Goal: Task Accomplishment & Management: Use online tool/utility

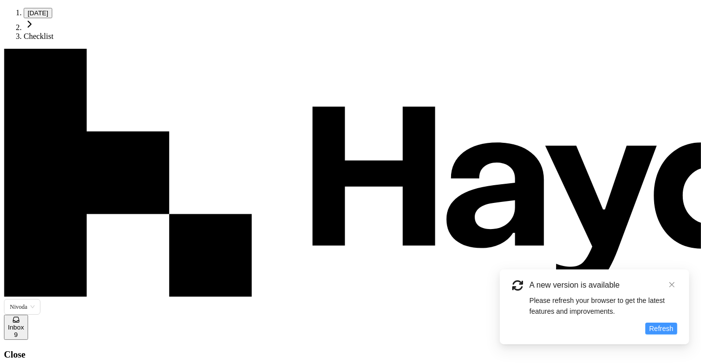
click at [662, 329] on span "Refresh" at bounding box center [661, 329] width 24 height 11
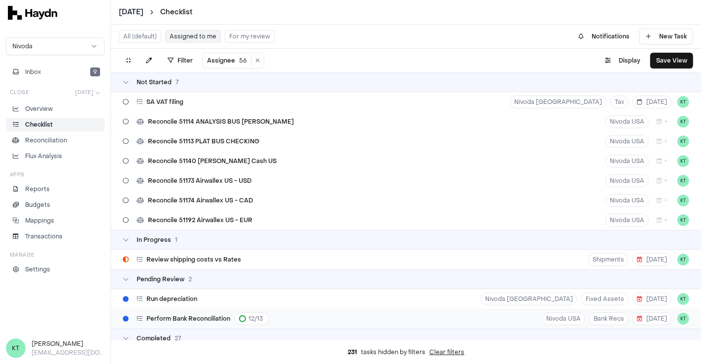
click at [338, 316] on div "Perform Bank Reconciliation 12 / 13 Nivoda USA Bank Recs 11 Aug KT" at bounding box center [406, 319] width 590 height 20
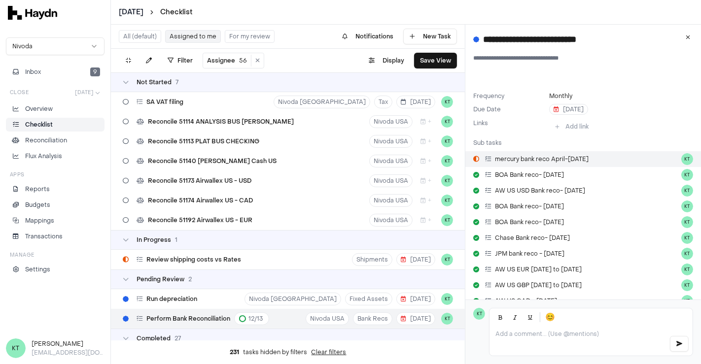
click at [548, 156] on span "mercury bank reco April-May 25" at bounding box center [542, 159] width 94 height 8
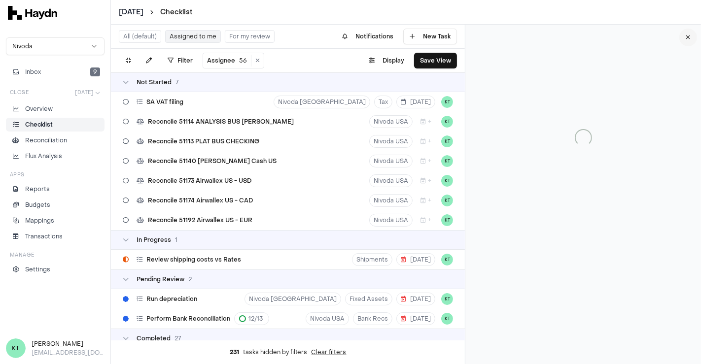
click at [686, 37] on icon at bounding box center [688, 38] width 4 height 6
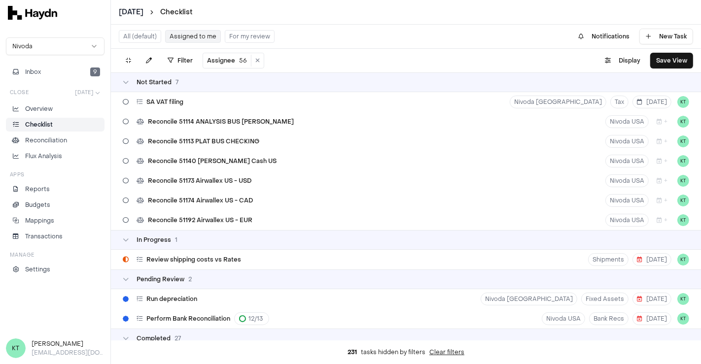
click at [257, 42] on button "For my review" at bounding box center [250, 36] width 50 height 13
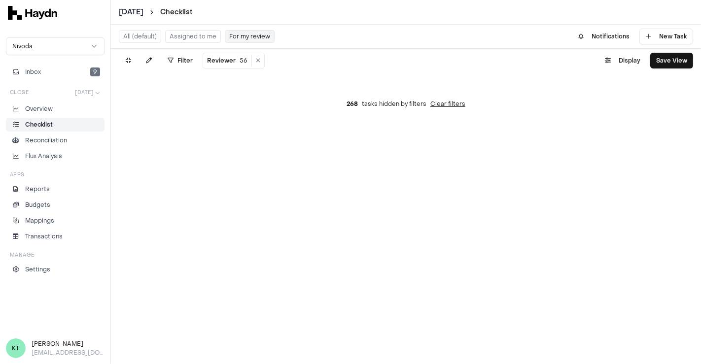
click at [184, 36] on button "Assigned to me" at bounding box center [193, 36] width 56 height 13
